Goal: Task Accomplishment & Management: Use online tool/utility

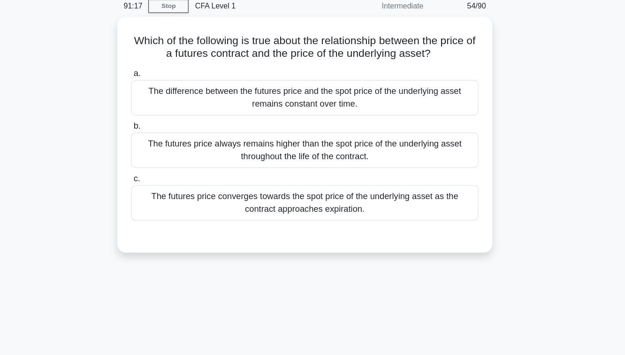
scroll to position [15, 0]
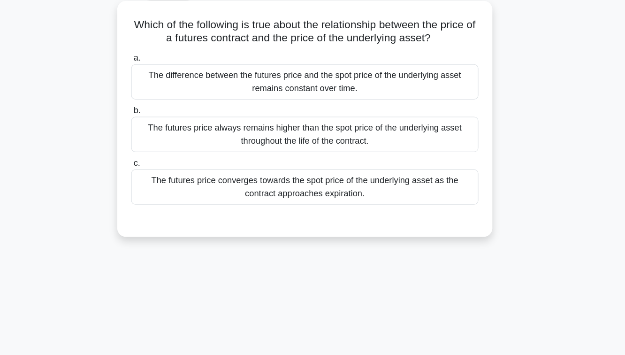
click at [354, 195] on div "The futures price converges towards the spot price of the underlying asset as t…" at bounding box center [312, 200] width 304 height 31
click at [160, 183] on input "c. The futures price converges towards the spot price of the underlying asset a…" at bounding box center [160, 180] width 0 height 6
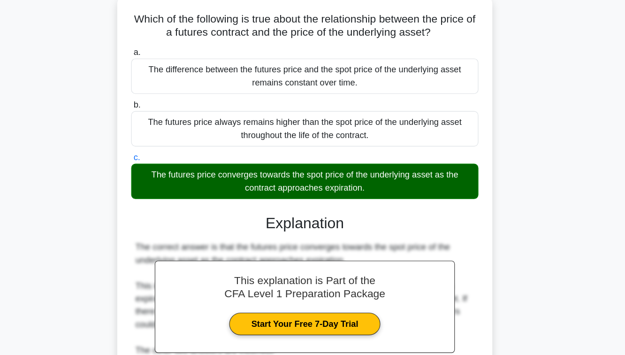
scroll to position [0, 0]
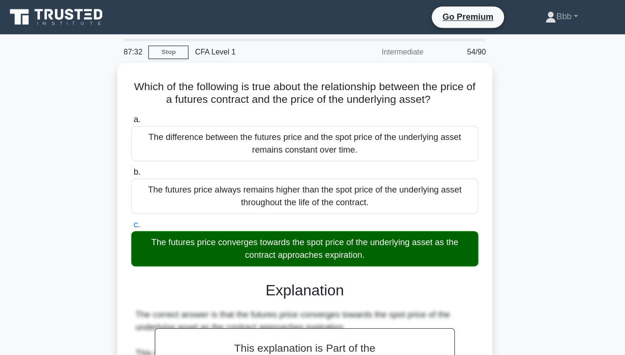
click at [565, 90] on div "Which of the following is true about the relationship between the price of a fu…" at bounding box center [312, 297] width 535 height 485
click at [538, 85] on div "Which of the following is true about the relationship between the price of a fu…" at bounding box center [312, 297] width 535 height 485
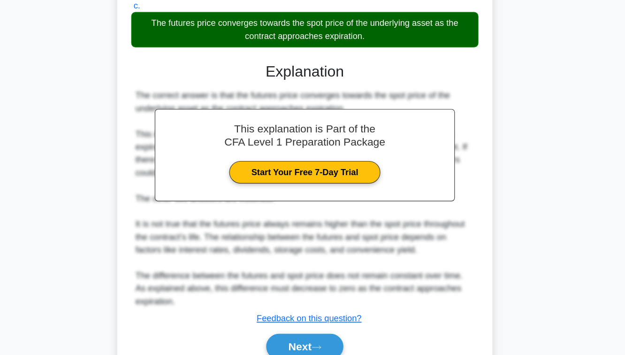
scroll to position [189, 0]
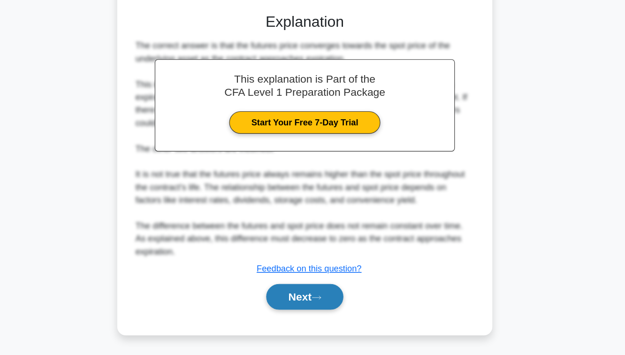
click at [309, 304] on button "Next" at bounding box center [312, 303] width 67 height 23
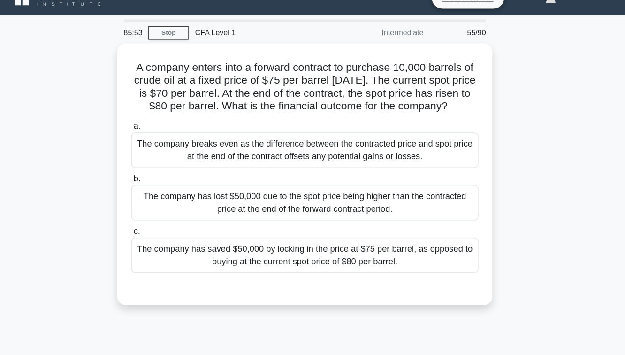
scroll to position [0, 0]
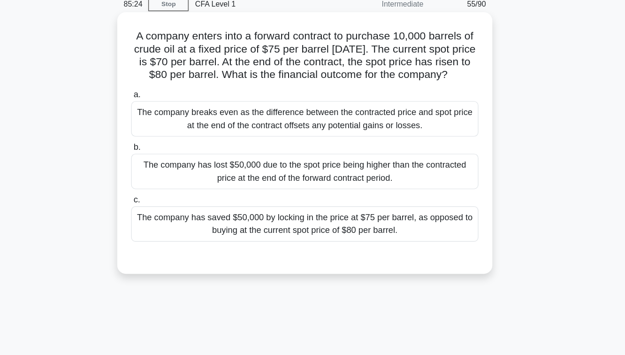
click at [333, 253] on div "The company has saved $50,000 by locking in the price at $75 per barrel, as opp…" at bounding box center [312, 237] width 304 height 31
click at [160, 220] on input "c. The company has saved $50,000 by locking in the price at $75 per barrel, as …" at bounding box center [160, 217] width 0 height 6
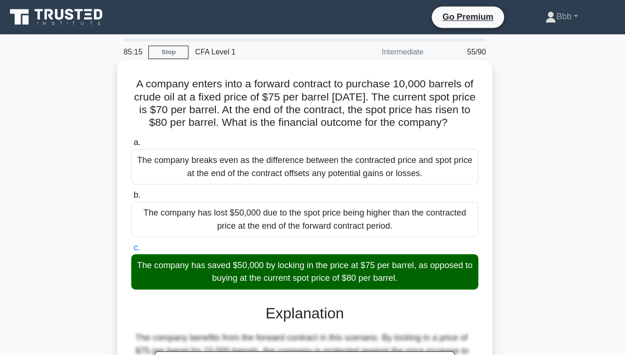
drag, startPoint x: 165, startPoint y: 76, endPoint x: 462, endPoint y: 105, distance: 297.9
click at [462, 105] on h5 "A company enters into a forward contract to purchase 10,000 barrels of crude oi…" at bounding box center [313, 91] width 306 height 46
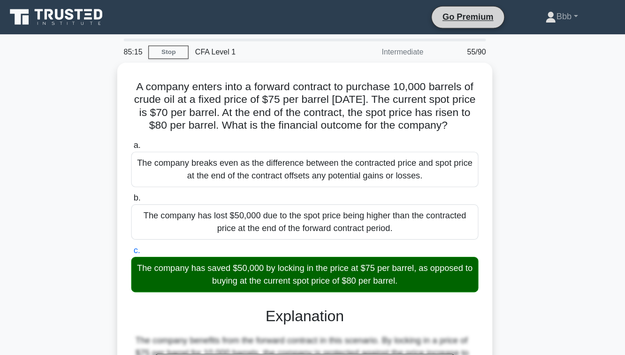
copy h5 "A company enters into a forward contract to purchase 10,000 barrels of crude oi…"
click at [525, 118] on div "A company enters into a forward contract to purchase 10,000 barrels of crude oi…" at bounding box center [312, 275] width 535 height 440
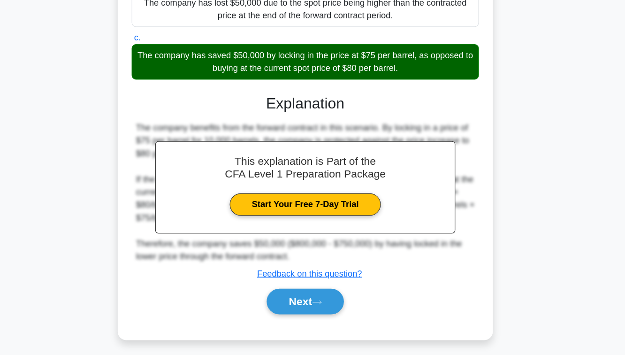
scroll to position [155, 0]
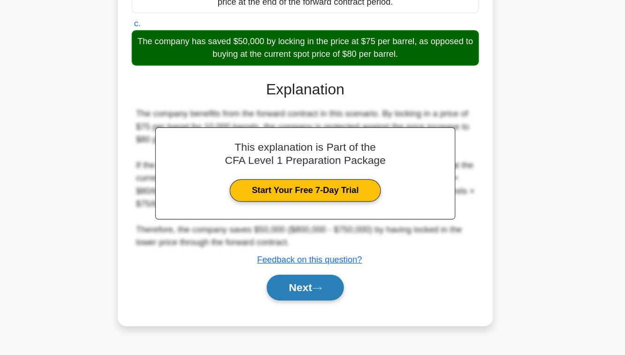
click at [318, 304] on button "Next" at bounding box center [312, 295] width 67 height 23
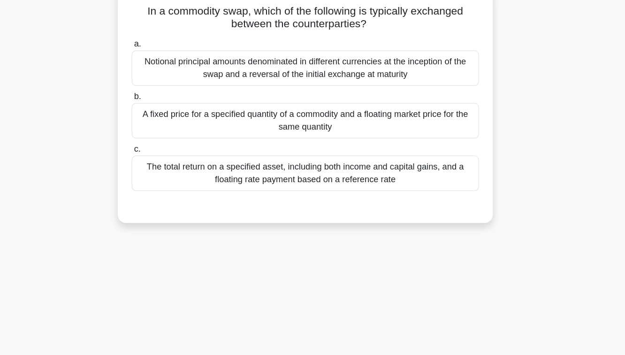
scroll to position [55, 0]
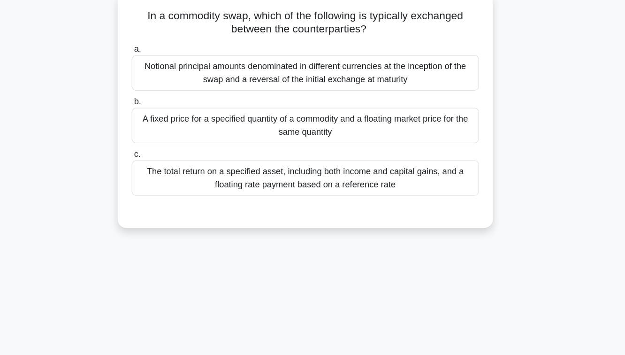
click at [302, 163] on div "The total return on a specified asset, including both income and capital gains,…" at bounding box center [312, 160] width 304 height 31
click at [160, 142] on input "c. The total return on a specified asset, including both income and capital gai…" at bounding box center [160, 139] width 0 height 6
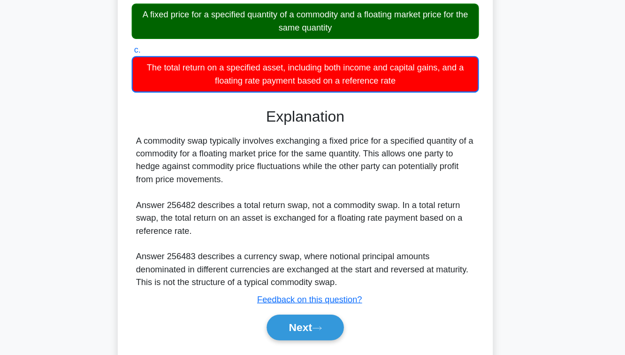
scroll to position [152, 0]
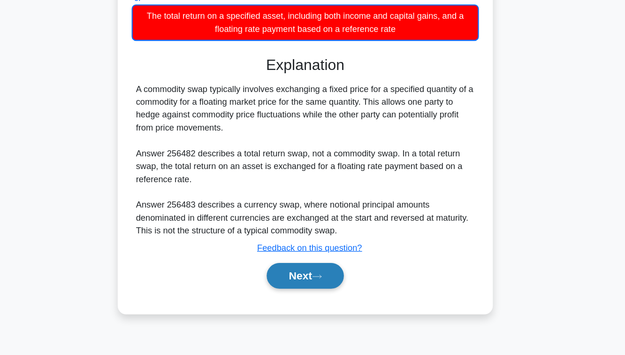
click at [311, 283] on button "Next" at bounding box center [312, 285] width 67 height 23
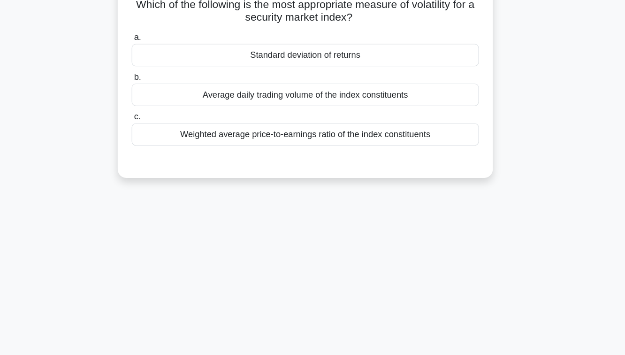
scroll to position [61, 0]
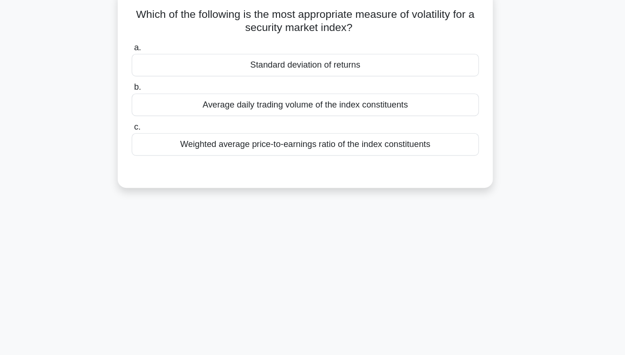
click at [309, 128] on div "Weighted average price-to-earnings ratio of the index constituents" at bounding box center [312, 126] width 304 height 20
click at [160, 114] on input "c. Weighted average price-to-earnings ratio of the index constituents" at bounding box center [160, 111] width 0 height 6
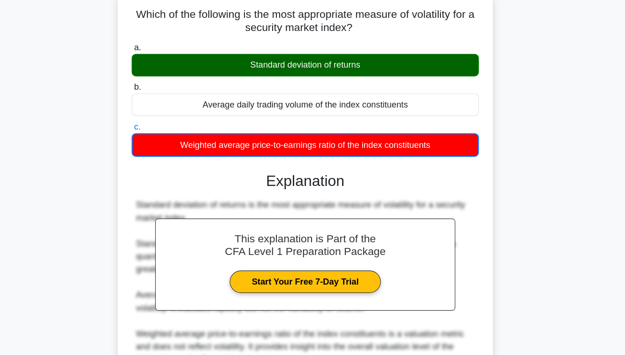
scroll to position [152, 0]
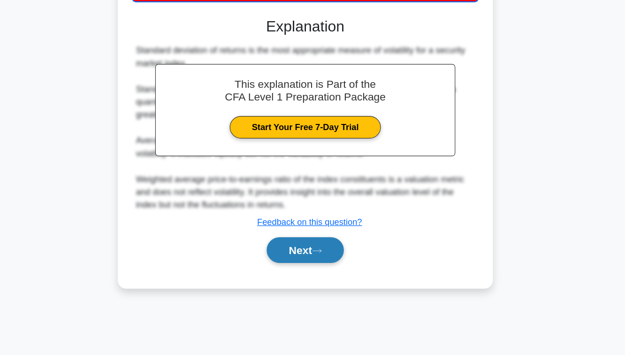
click at [307, 263] on button "Next" at bounding box center [312, 263] width 67 height 23
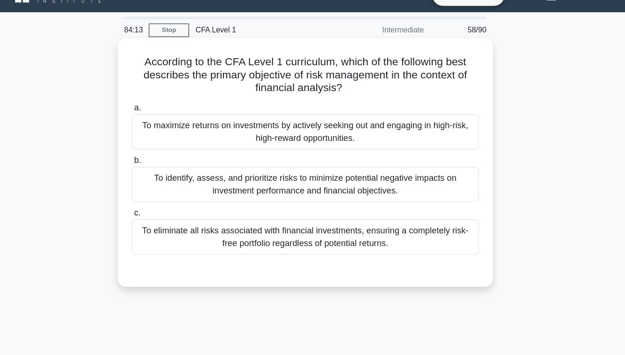
scroll to position [19, 0]
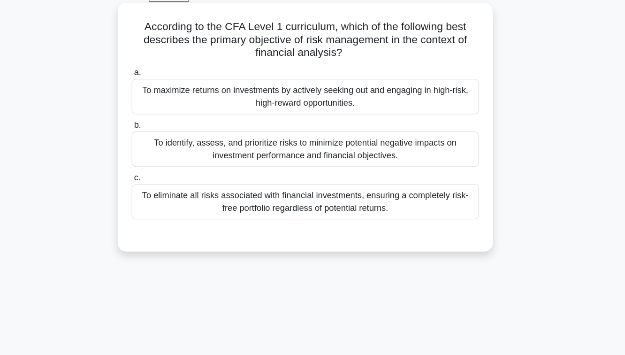
click at [274, 206] on div "To eliminate all risks associated with financial investments, ensuring a comple…" at bounding box center [312, 207] width 304 height 31
click at [160, 190] on input "c. To eliminate all risks associated with financial investments, ensuring a com…" at bounding box center [160, 186] width 0 height 6
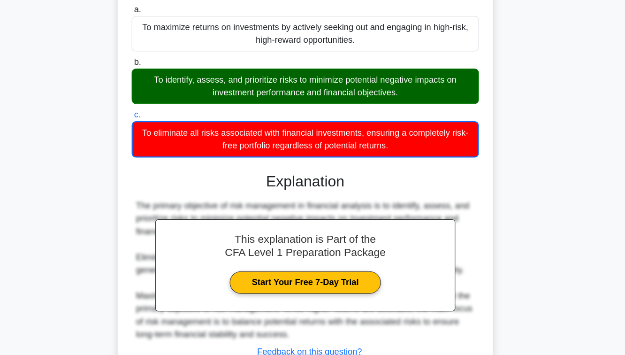
scroll to position [152, 0]
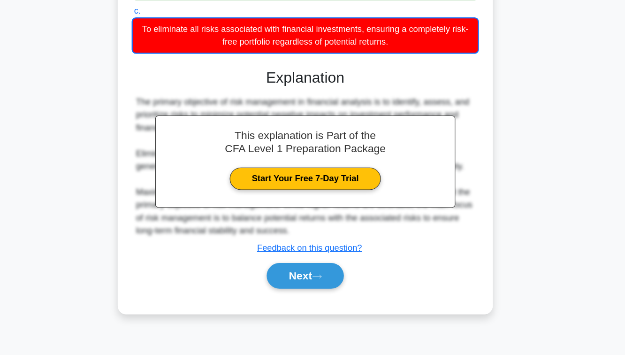
click at [295, 296] on div "Next" at bounding box center [312, 285] width 304 height 30
click at [295, 288] on button "Next" at bounding box center [312, 285] width 67 height 23
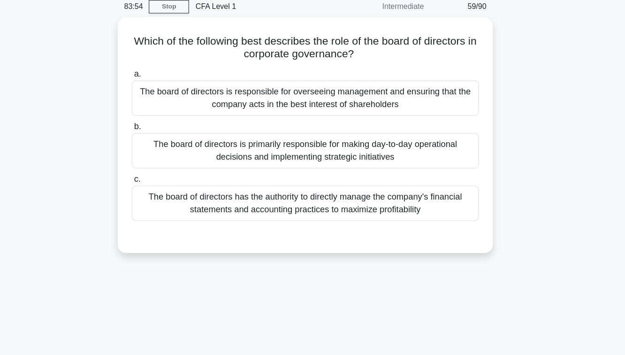
scroll to position [28, 0]
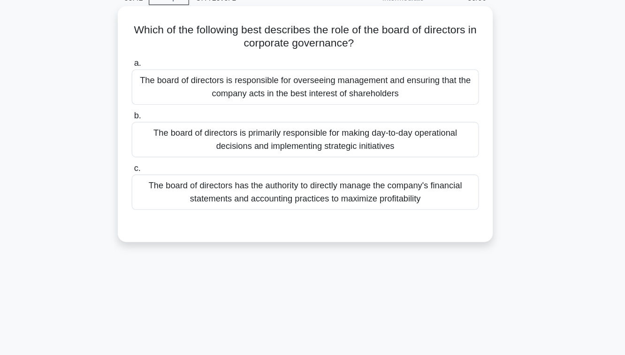
click at [319, 101] on div "The board of directors is responsible for overseeing management and ensuring th…" at bounding box center [312, 95] width 304 height 31
click at [160, 77] on input "a. The board of directors is responsible for overseeing management and ensuring…" at bounding box center [160, 74] width 0 height 6
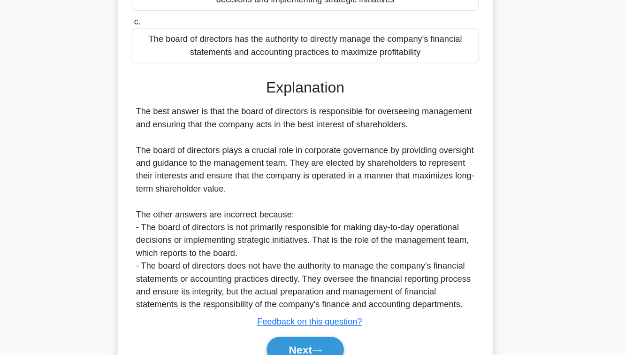
scroll to position [178, 0]
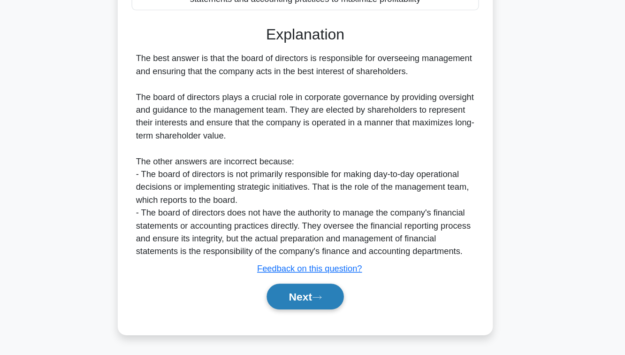
click at [318, 310] on button "Next" at bounding box center [312, 303] width 67 height 23
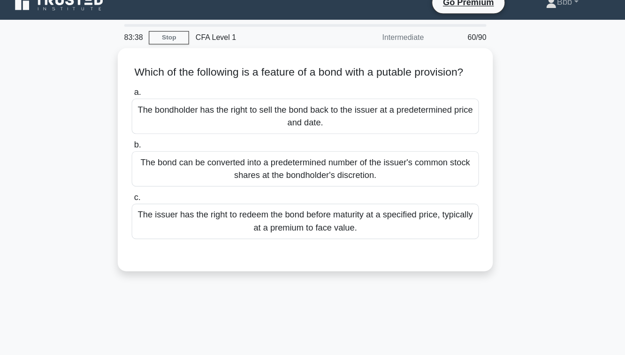
scroll to position [0, 0]
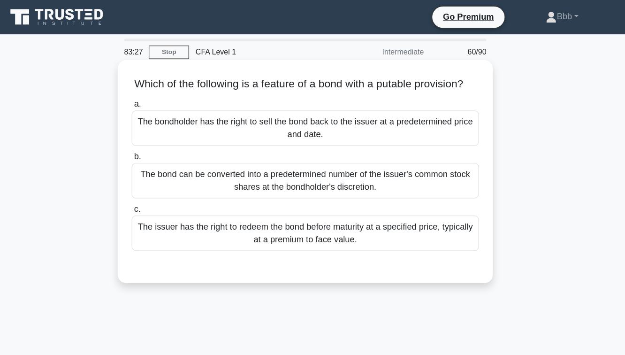
click at [304, 203] on div "The issuer has the right to redeem the bond before maturity at a specified pric…" at bounding box center [312, 204] width 304 height 31
click at [160, 186] on input "c. The issuer has the right to redeem the bond before maturity at a specified p…" at bounding box center [160, 183] width 0 height 6
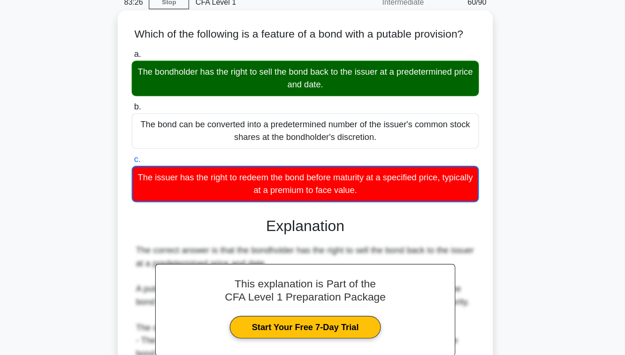
scroll to position [152, 0]
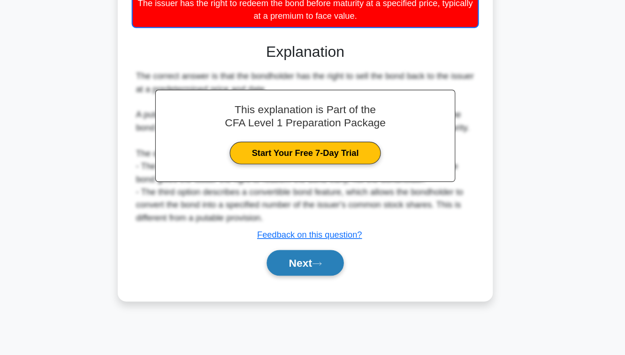
click at [300, 271] on button "Next" at bounding box center [312, 274] width 67 height 23
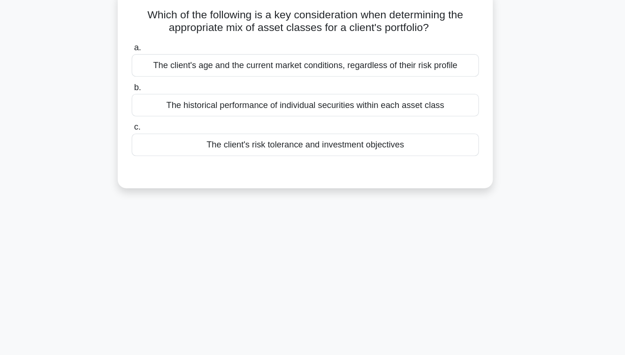
scroll to position [52, 0]
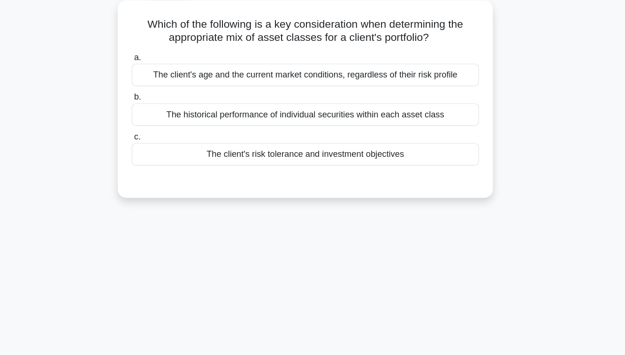
click at [299, 70] on div "The client's age and the current market conditions, regardless of their risk pr…" at bounding box center [312, 66] width 304 height 20
click at [160, 53] on input "a. The client's age and the current market conditions, regardless of their risk…" at bounding box center [160, 50] width 0 height 6
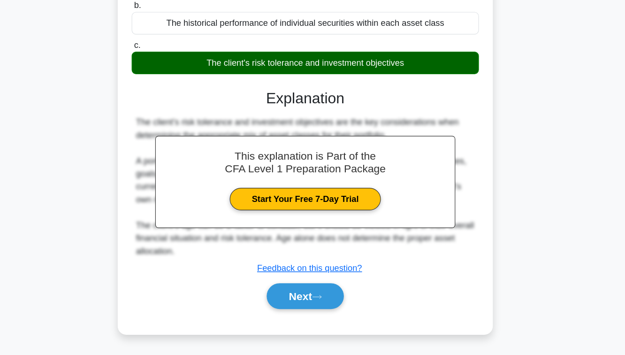
scroll to position [152, 0]
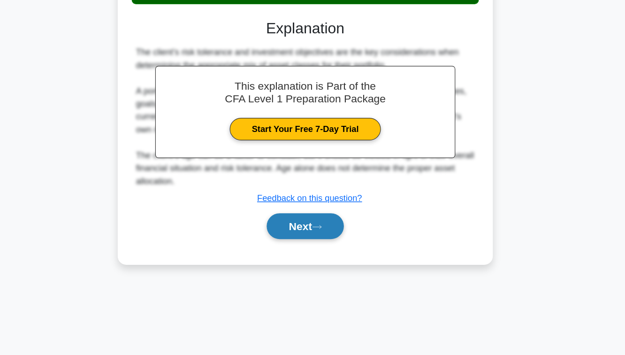
click at [301, 240] on button "Next" at bounding box center [312, 240] width 67 height 23
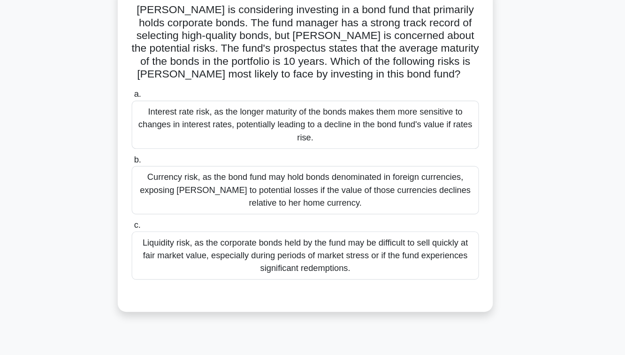
scroll to position [54, 0]
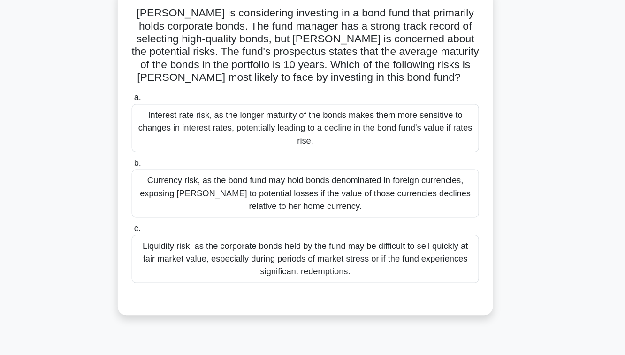
click at [294, 237] on div "Liquidity risk, as the corporate bonds held by the fund may be difficult to sel…" at bounding box center [312, 234] width 304 height 42
click at [160, 211] on input "c. Liquidity risk, as the corporate bonds held by the fund may be difficult to …" at bounding box center [160, 208] width 0 height 6
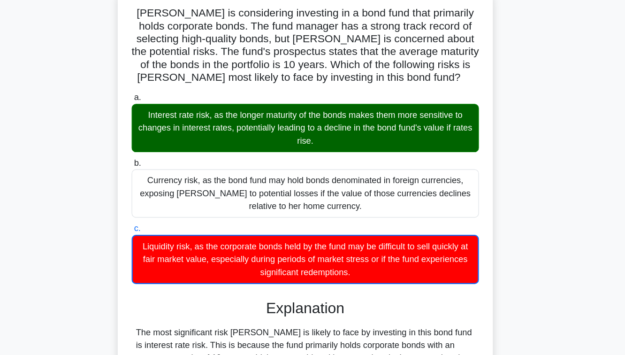
click at [297, 117] on div "Interest rate risk, as the longer maturity of the bonds makes them more sensiti…" at bounding box center [312, 120] width 304 height 42
click at [160, 96] on input "a. Interest rate risk, as the longer maturity of the bonds makes them more sens…" at bounding box center [160, 93] width 0 height 6
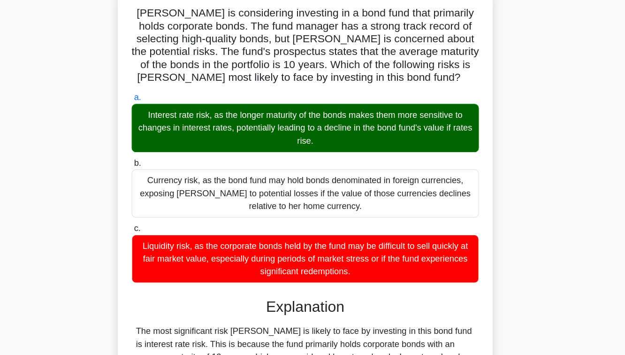
click at [297, 117] on div "Interest rate risk, as the longer maturity of the bonds makes them more sensiti…" at bounding box center [312, 120] width 304 height 42
click at [160, 96] on input "a. Interest rate risk, as the longer maturity of the bonds makes them more sens…" at bounding box center [160, 93] width 0 height 6
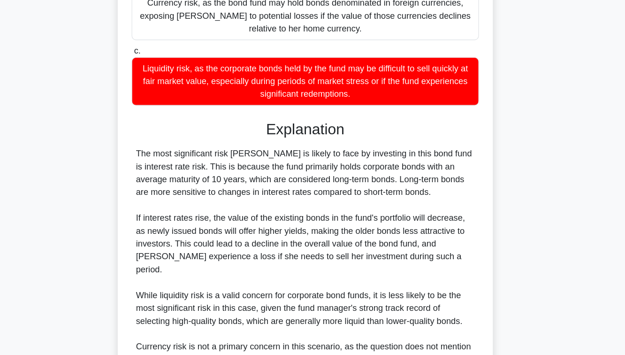
scroll to position [257, 0]
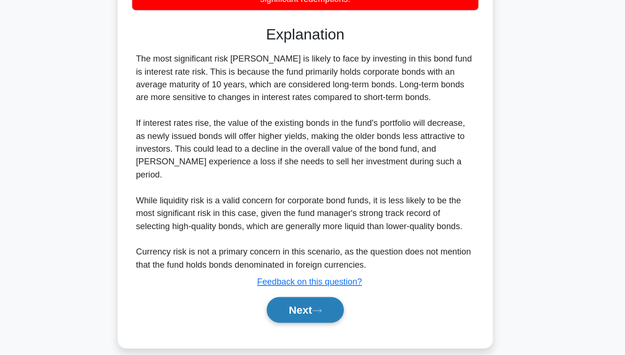
click at [300, 311] on button "Next" at bounding box center [312, 315] width 67 height 23
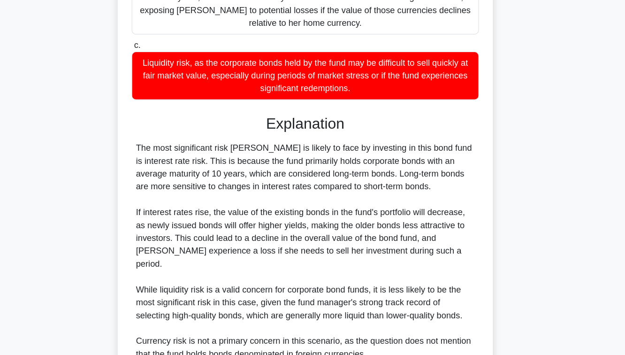
scroll to position [222, 0]
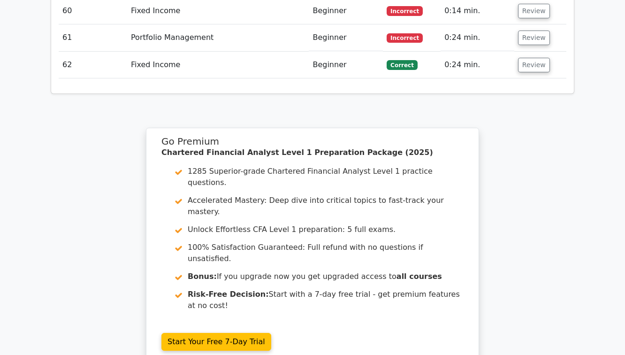
scroll to position [2875, 0]
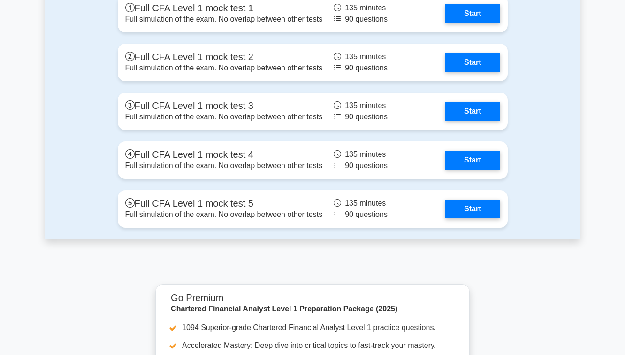
scroll to position [1659, 0]
